Goal: Information Seeking & Learning: Learn about a topic

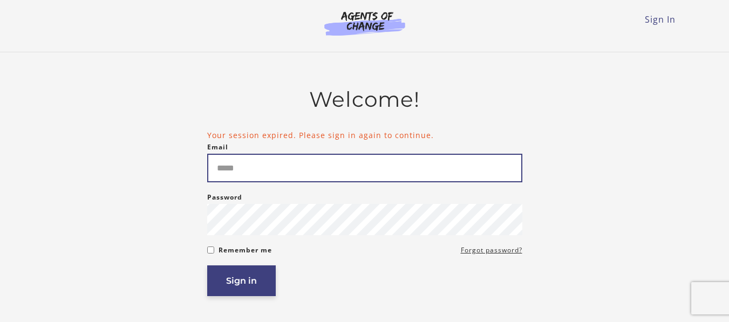
type input "**********"
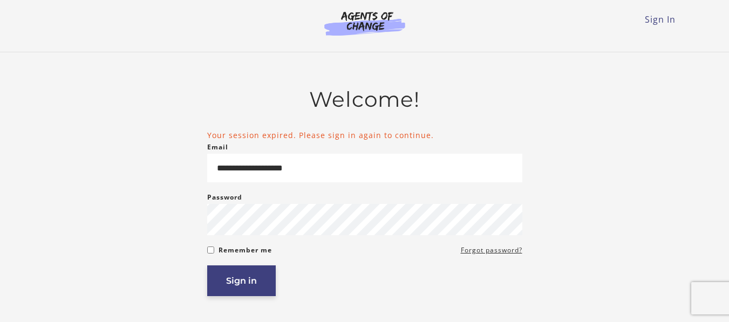
click at [243, 273] on button "Sign in" at bounding box center [241, 280] width 69 height 31
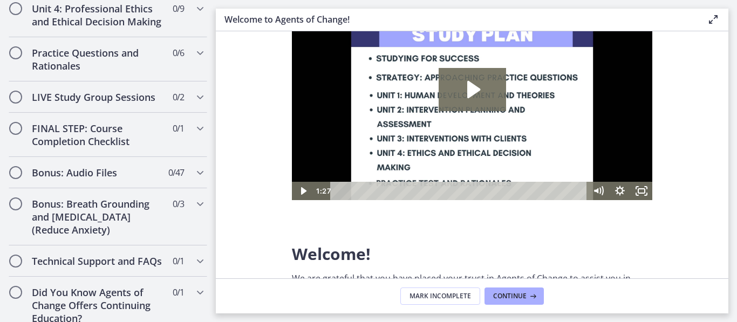
scroll to position [997, 0]
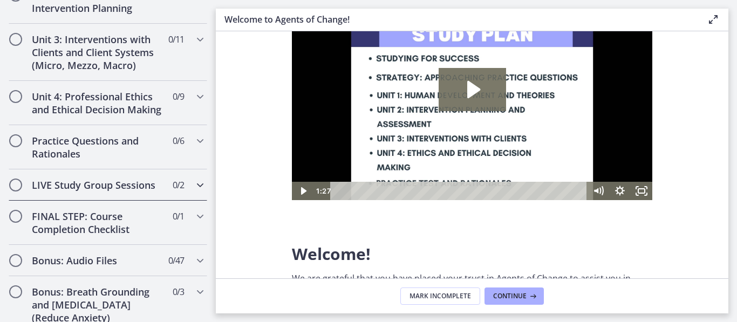
click at [54, 201] on div "LIVE Study Group Sessions 0 / 2 Completed" at bounding box center [108, 184] width 199 height 31
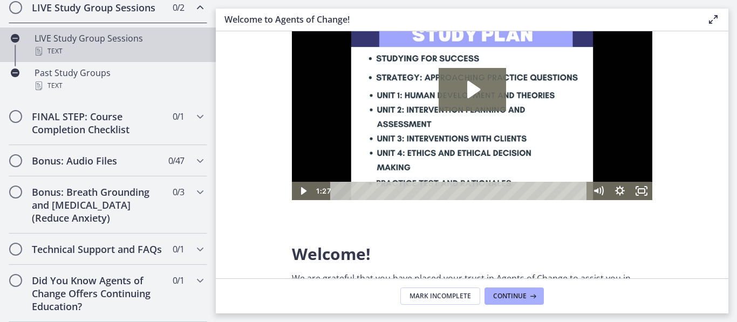
scroll to position [562, 0]
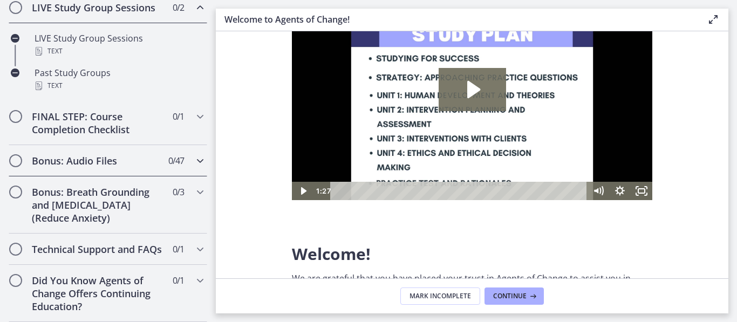
click at [122, 166] on h2 "Bonus: Audio Files" at bounding box center [98, 160] width 132 height 13
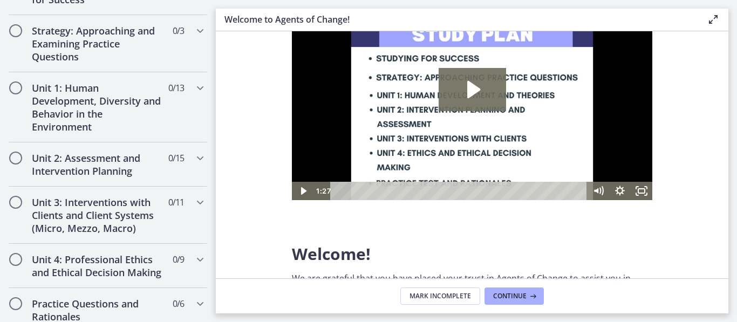
scroll to position [0, 0]
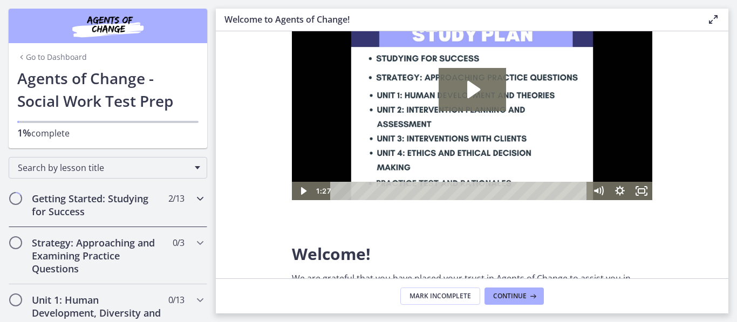
click at [122, 195] on h2 "Getting Started: Studying for Success" at bounding box center [98, 205] width 132 height 26
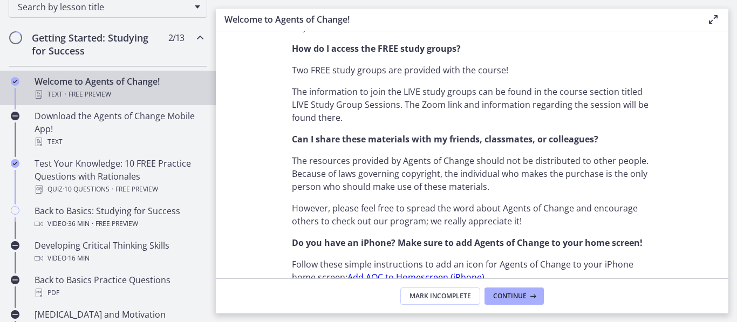
scroll to position [830, 0]
